Goal: Task Accomplishment & Management: Use online tool/utility

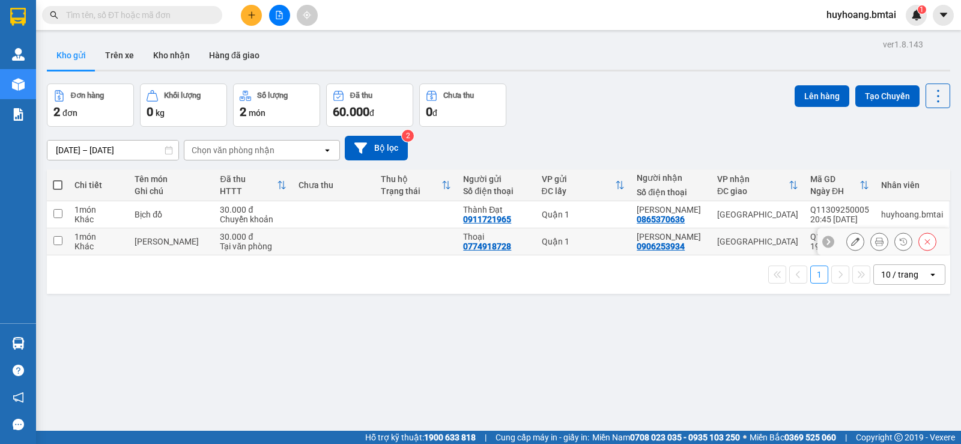
click at [882, 241] on div at bounding box center [891, 241] width 90 height 18
click at [875, 241] on icon at bounding box center [879, 241] width 8 height 8
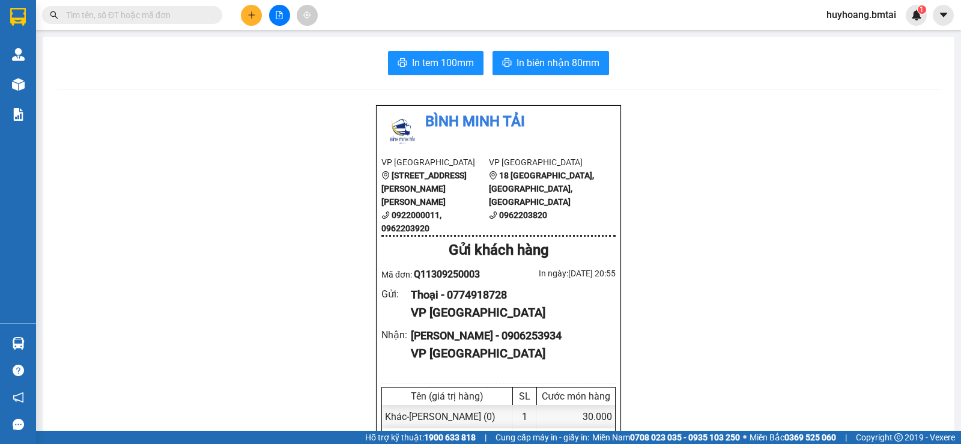
click at [443, 62] on span "In tem 100mm" at bounding box center [443, 62] width 62 height 15
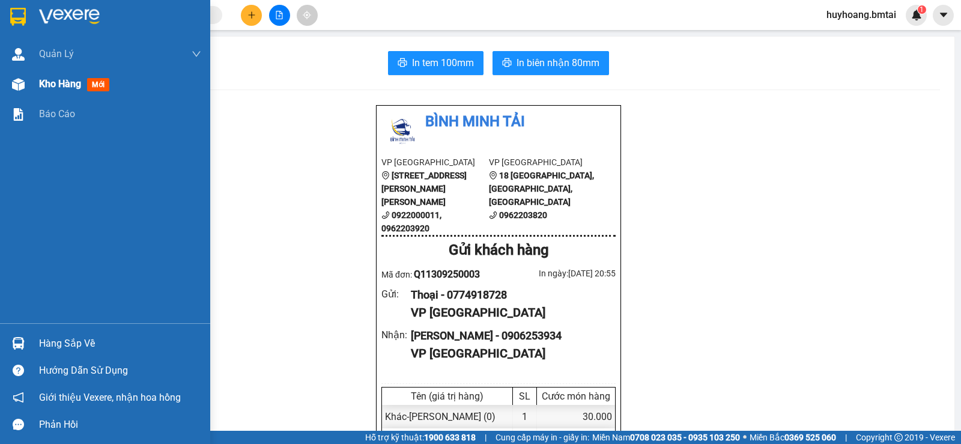
click at [20, 88] on img at bounding box center [18, 84] width 13 height 13
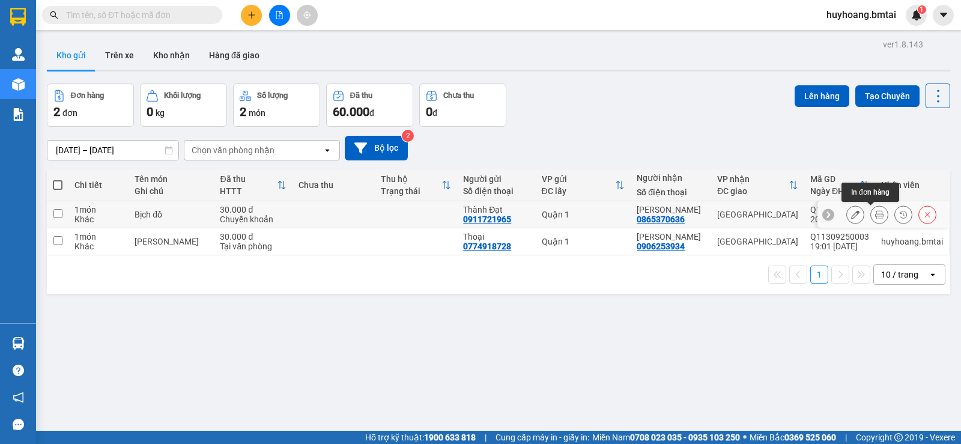
click at [875, 211] on icon at bounding box center [879, 214] width 8 height 8
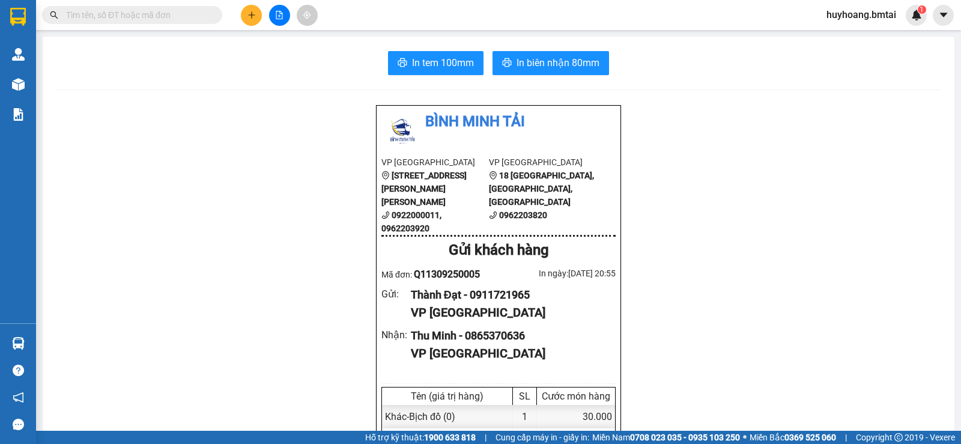
click at [422, 55] on button "In tem 100mm" at bounding box center [436, 63] width 96 height 24
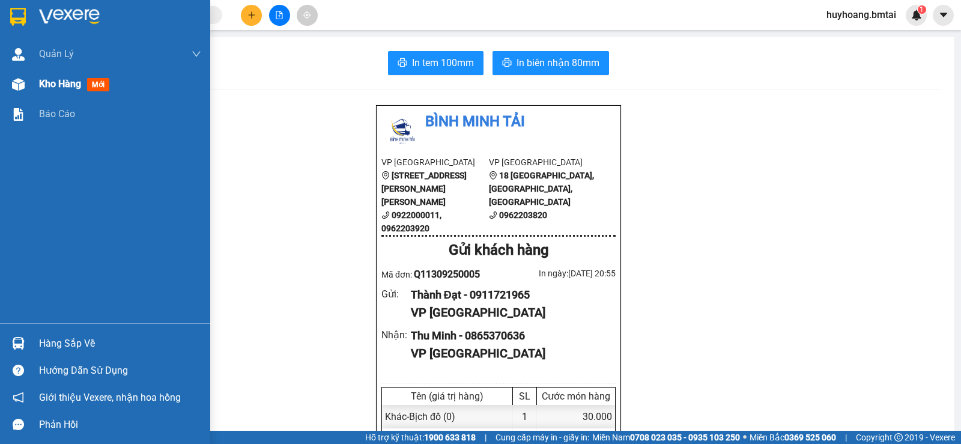
click at [12, 84] on img at bounding box center [18, 84] width 13 height 13
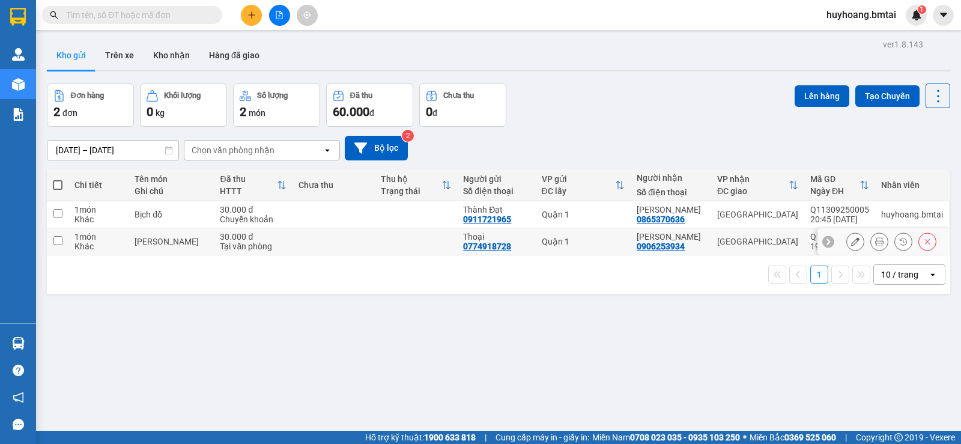
click at [577, 238] on div "Quận 1" at bounding box center [583, 242] width 83 height 10
checkbox input "true"
click at [597, 212] on div "Quận 1" at bounding box center [583, 215] width 83 height 10
checkbox input "true"
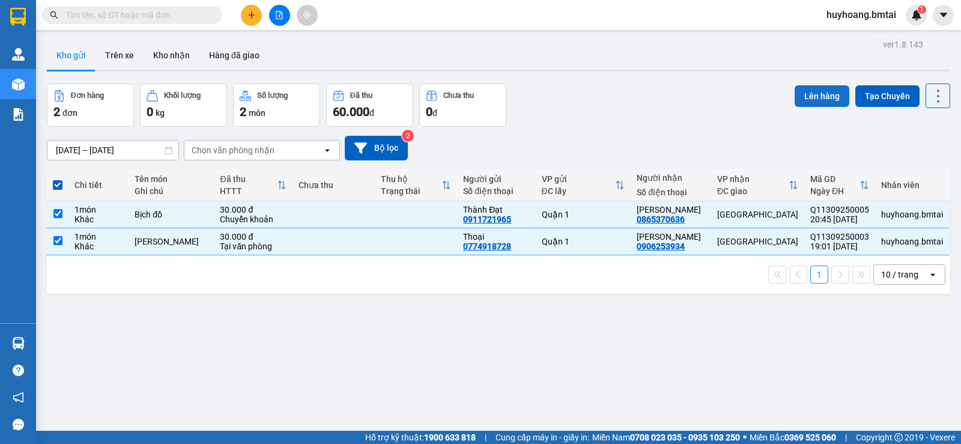
click at [816, 97] on button "Lên hàng" at bounding box center [822, 96] width 55 height 22
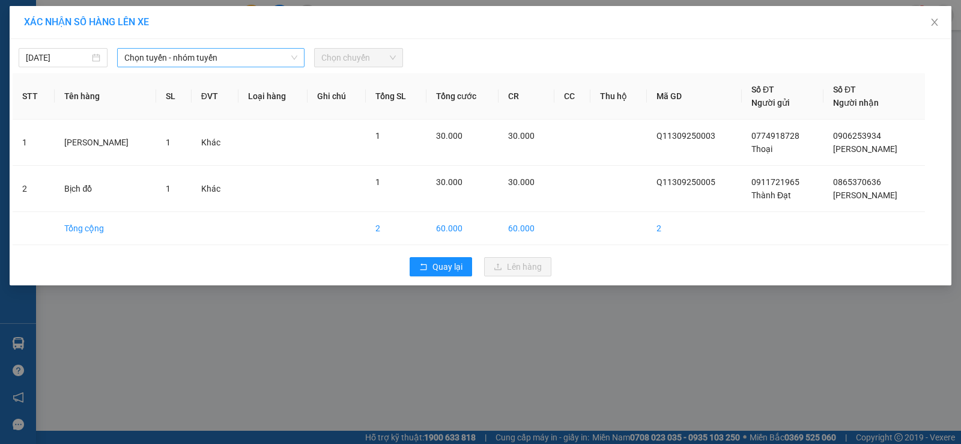
click at [196, 56] on span "Chọn tuyến - nhóm tuyến" at bounding box center [210, 58] width 173 height 18
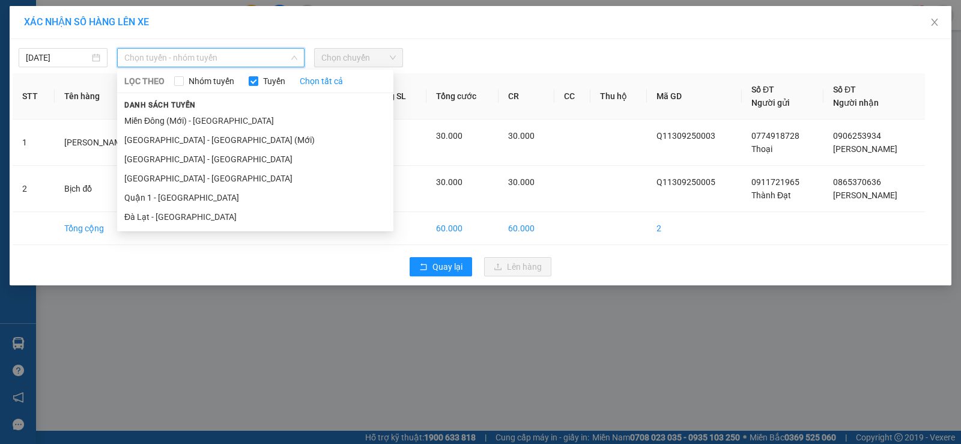
drag, startPoint x: 208, startPoint y: 194, endPoint x: 325, endPoint y: 91, distance: 155.3
click at [207, 194] on li "Quận 1 - Nha Trang" at bounding box center [255, 197] width 276 height 19
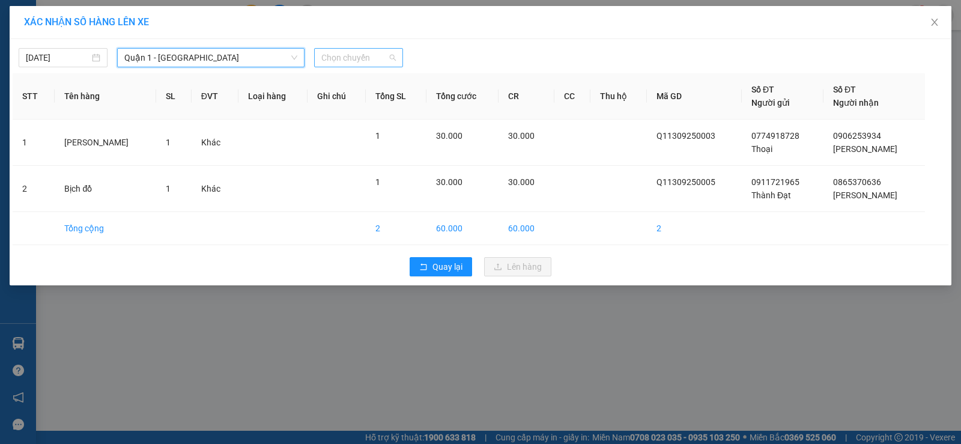
click at [342, 60] on span "Chọn chuyến" at bounding box center [358, 58] width 74 height 18
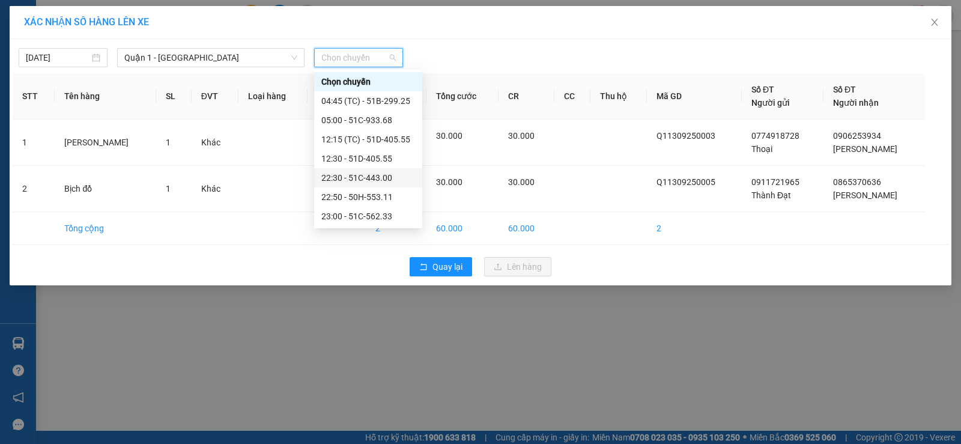
click at [379, 182] on div "22:30 - 51C-443.00" at bounding box center [368, 177] width 94 height 13
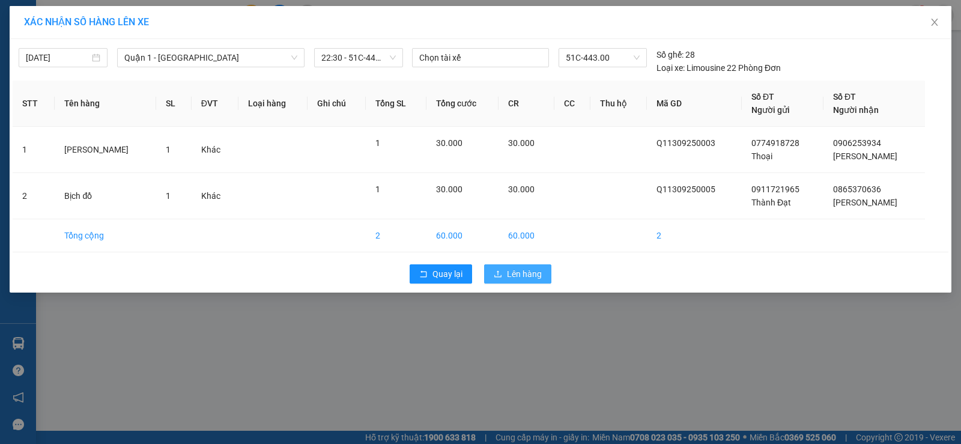
click at [515, 279] on span "Lên hàng" at bounding box center [524, 273] width 35 height 13
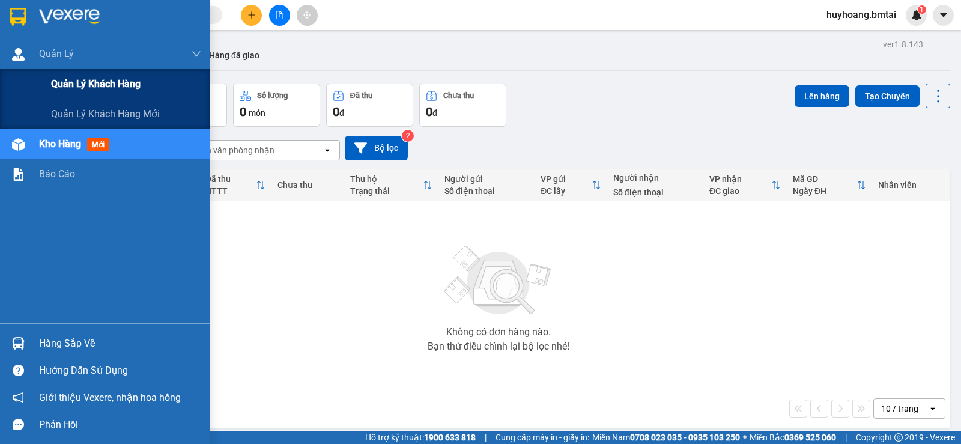
click at [78, 82] on span "Quản lý khách hàng" at bounding box center [96, 83] width 90 height 15
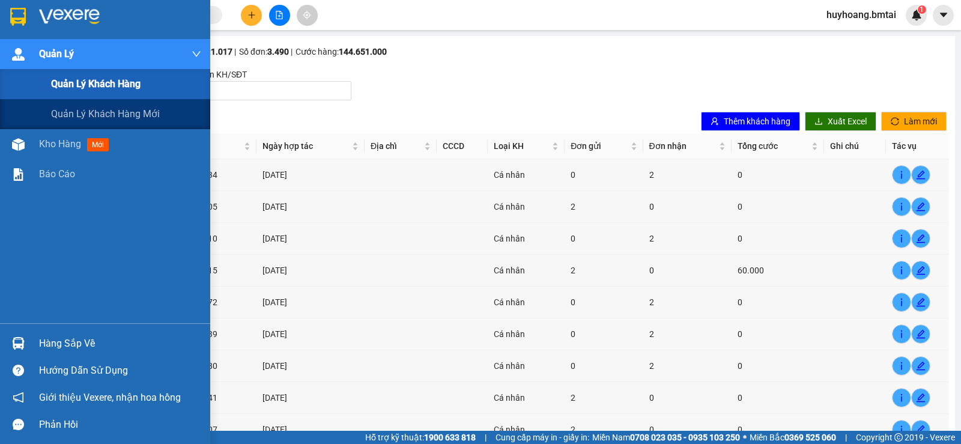
click at [78, 82] on span "Quản lý khách hàng" at bounding box center [96, 83] width 90 height 15
